Goal: Information Seeking & Learning: Learn about a topic

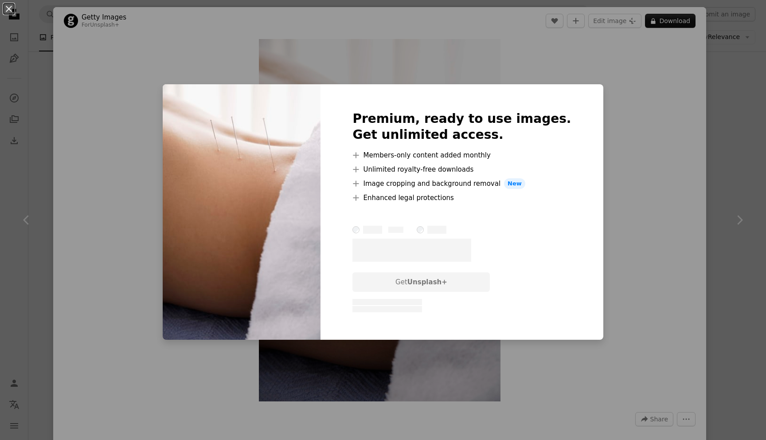
scroll to position [292, 0]
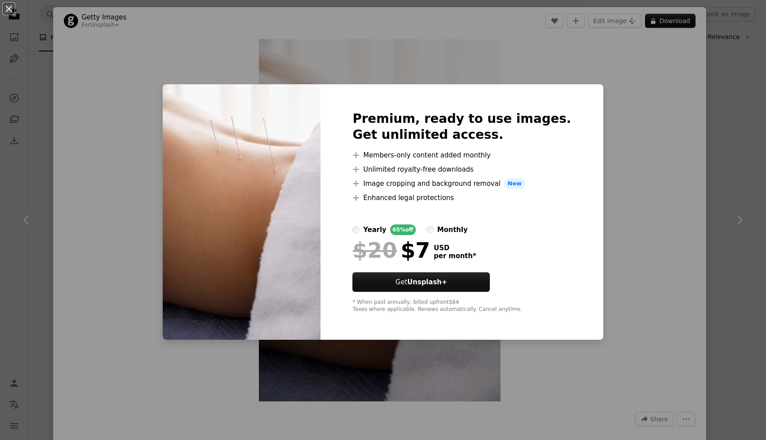
click at [640, 239] on div "An X shape Premium, ready to use images. Get unlimited access. A plus sign Memb…" at bounding box center [383, 220] width 766 height 440
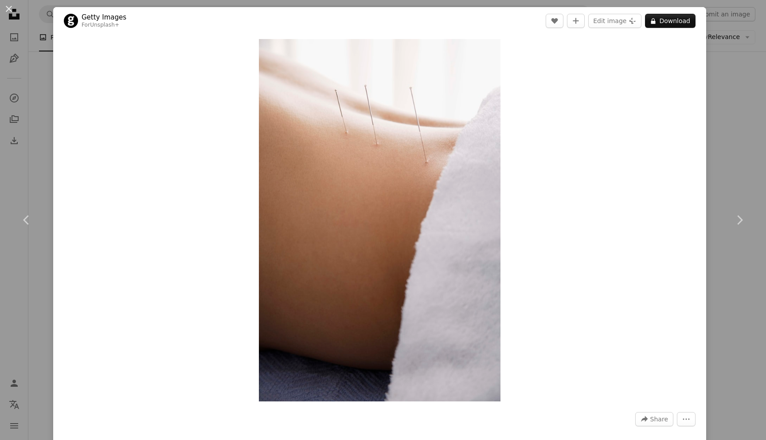
click at [722, 106] on div "An X shape Chevron left Chevron right Getty Images For Unsplash+ A heart A plus…" at bounding box center [383, 220] width 766 height 440
